Goal: Register for event/course

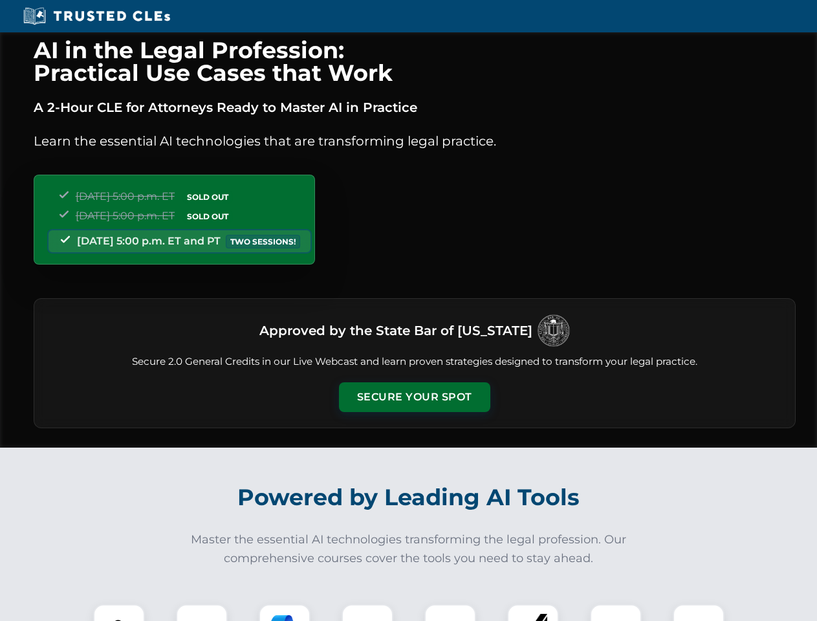
click at [414, 397] on button "Secure Your Spot" at bounding box center [414, 397] width 151 height 30
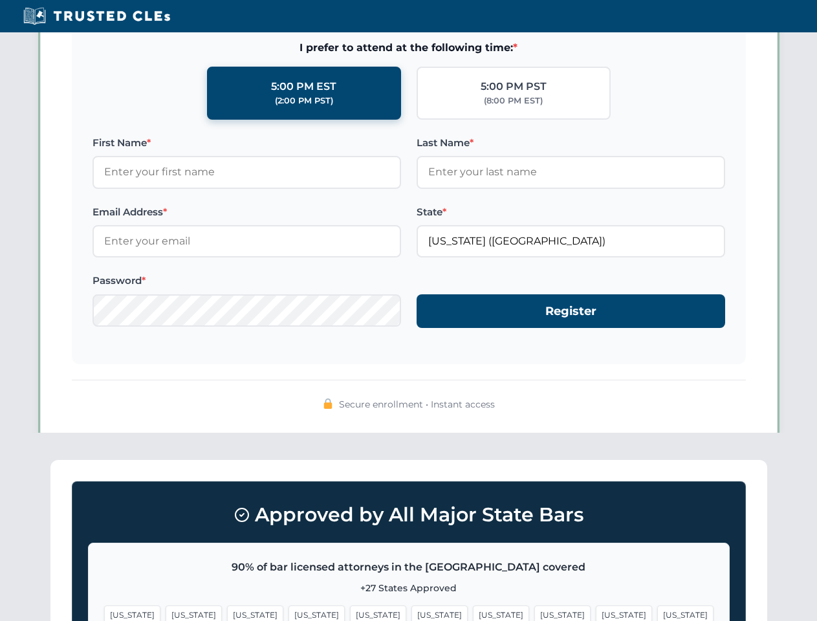
click at [289, 613] on span "[US_STATE]" at bounding box center [317, 615] width 56 height 19
click at [412, 613] on span "[US_STATE]" at bounding box center [440, 615] width 56 height 19
click at [473, 613] on span "[US_STATE]" at bounding box center [501, 615] width 56 height 19
click at [596, 613] on span "[US_STATE]" at bounding box center [624, 615] width 56 height 19
